Goal: Check status: Check status

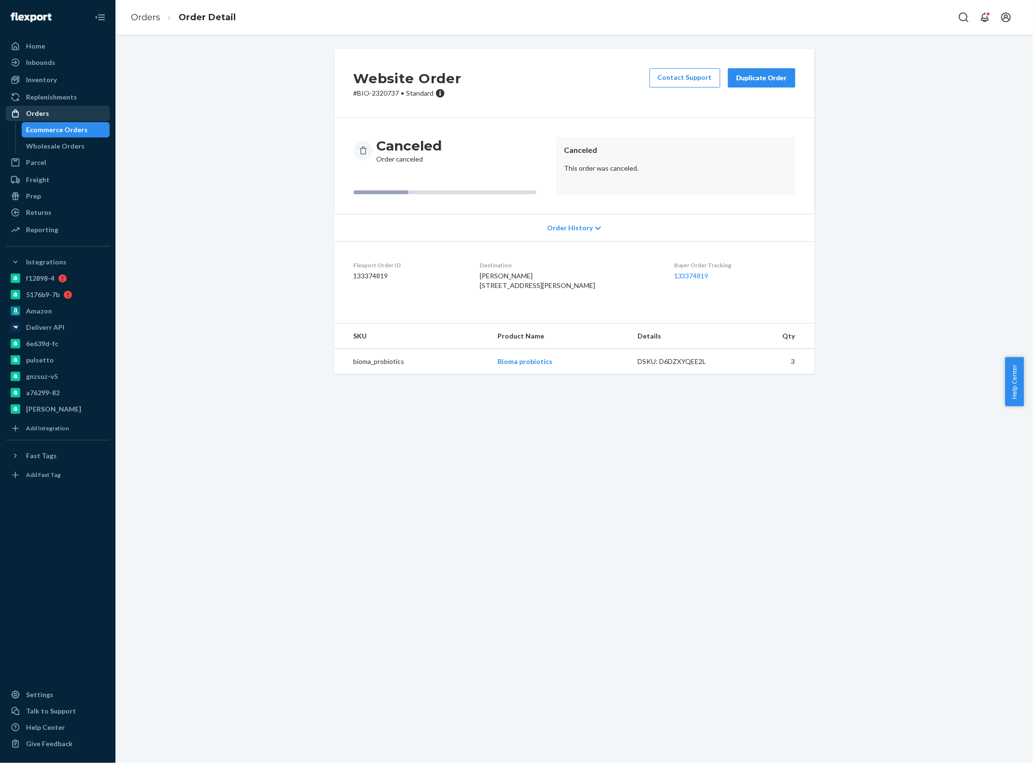
click at [37, 114] on div "Orders" at bounding box center [37, 114] width 23 height 10
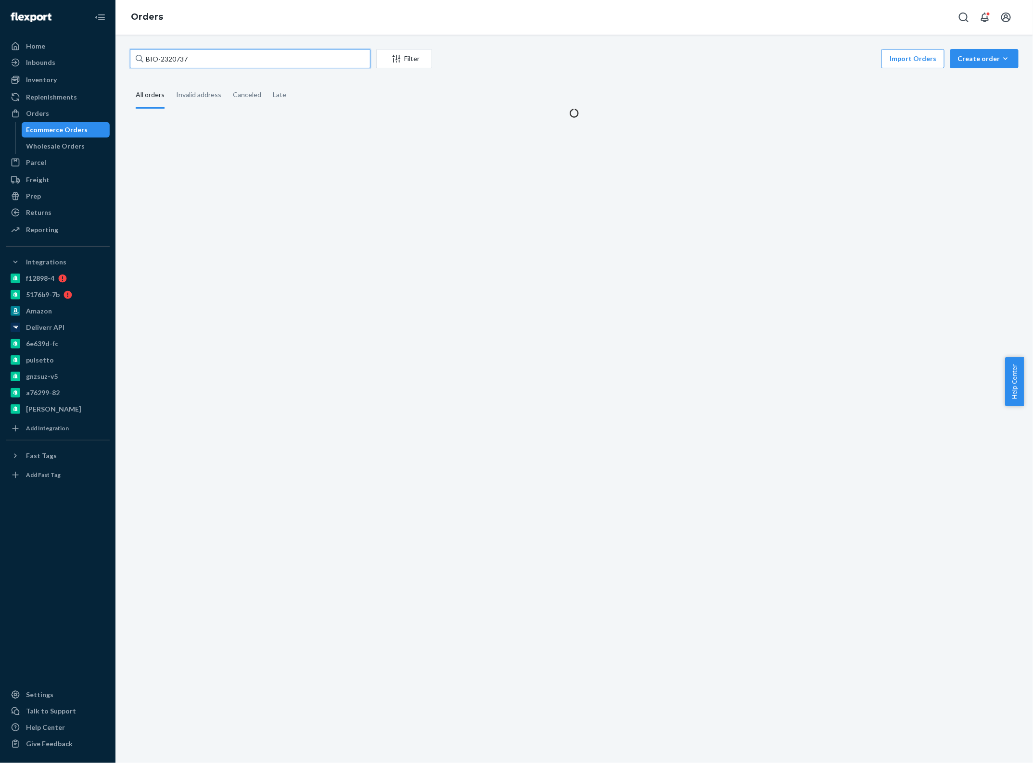
click at [219, 64] on input "BIO-2320737" at bounding box center [250, 58] width 241 height 19
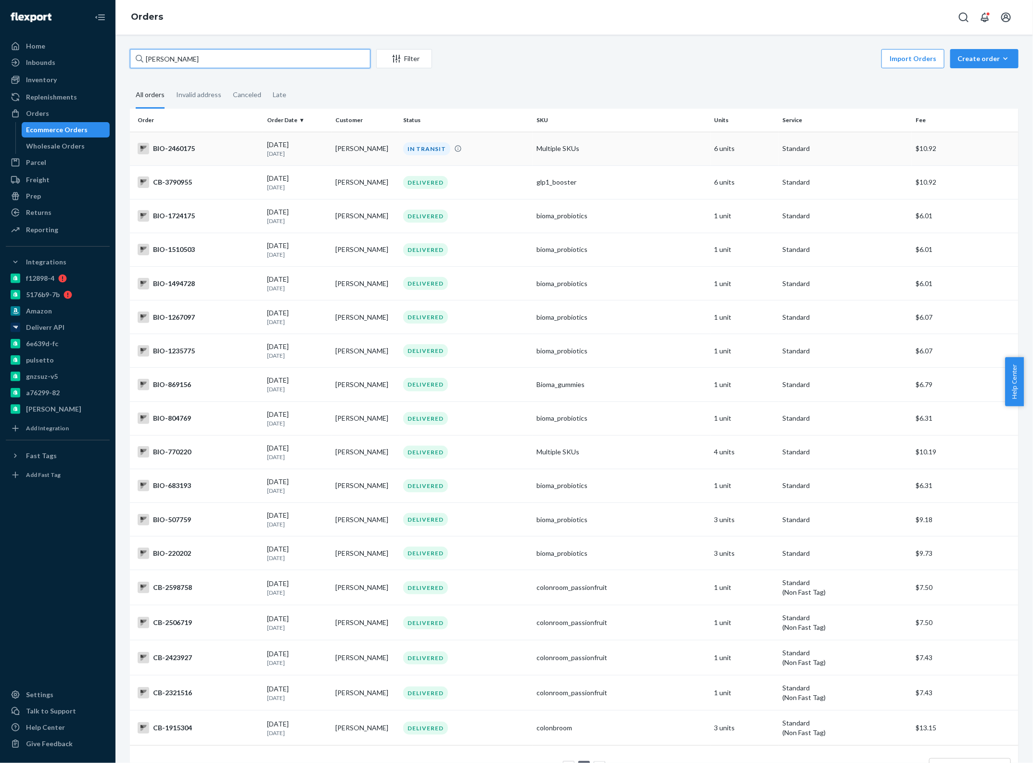
type input "[PERSON_NAME]"
click at [210, 140] on td "BIO-2460175" at bounding box center [196, 149] width 133 height 34
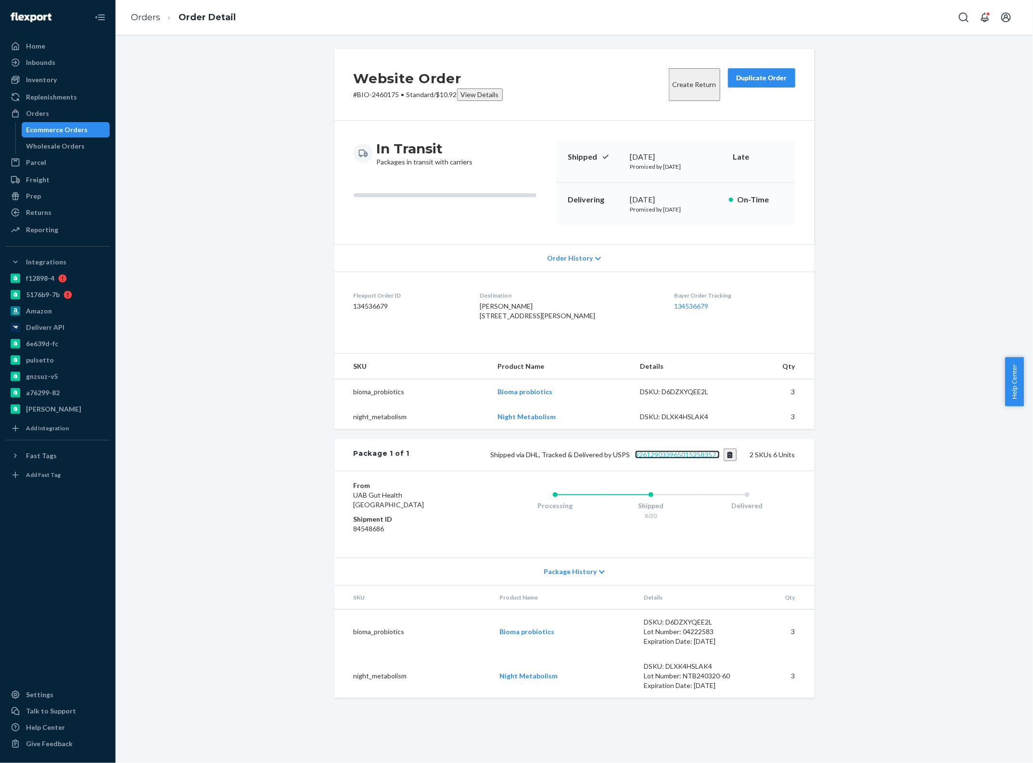
click at [667, 459] on link "9261290339650152583577" at bounding box center [677, 455] width 85 height 8
